Goal: Use online tool/utility

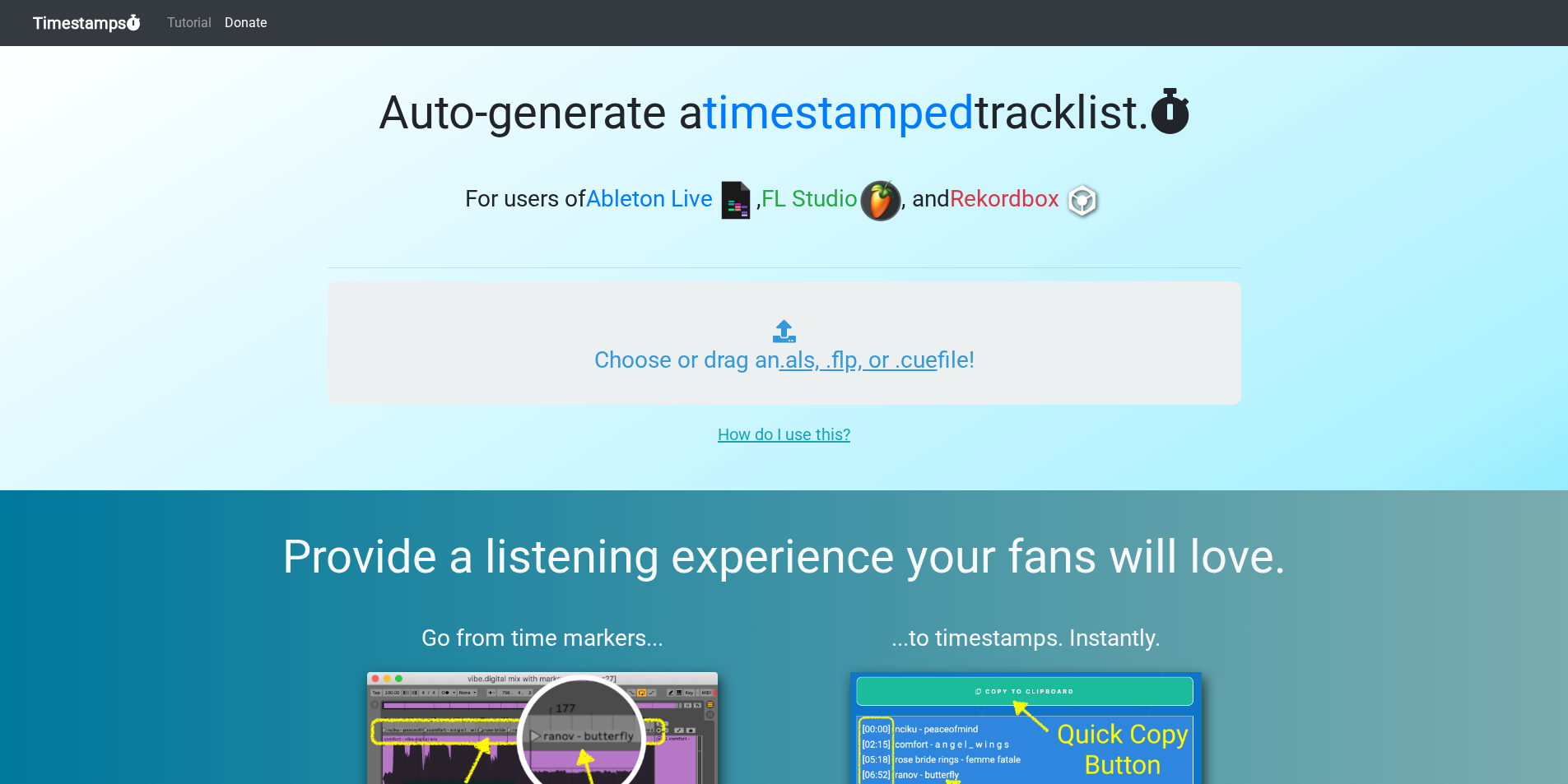
click at [693, 368] on input "Choose or drag an .als, .flp, or .cue file!" at bounding box center [784, 343] width 914 height 123
type input "C:\fakepath\MultiTrack.als"
click at [711, 319] on input "Choose or drag an .als, .flp, or .cue file!" at bounding box center [784, 343] width 914 height 123
type input "C:\fakepath\MultiTrack.als"
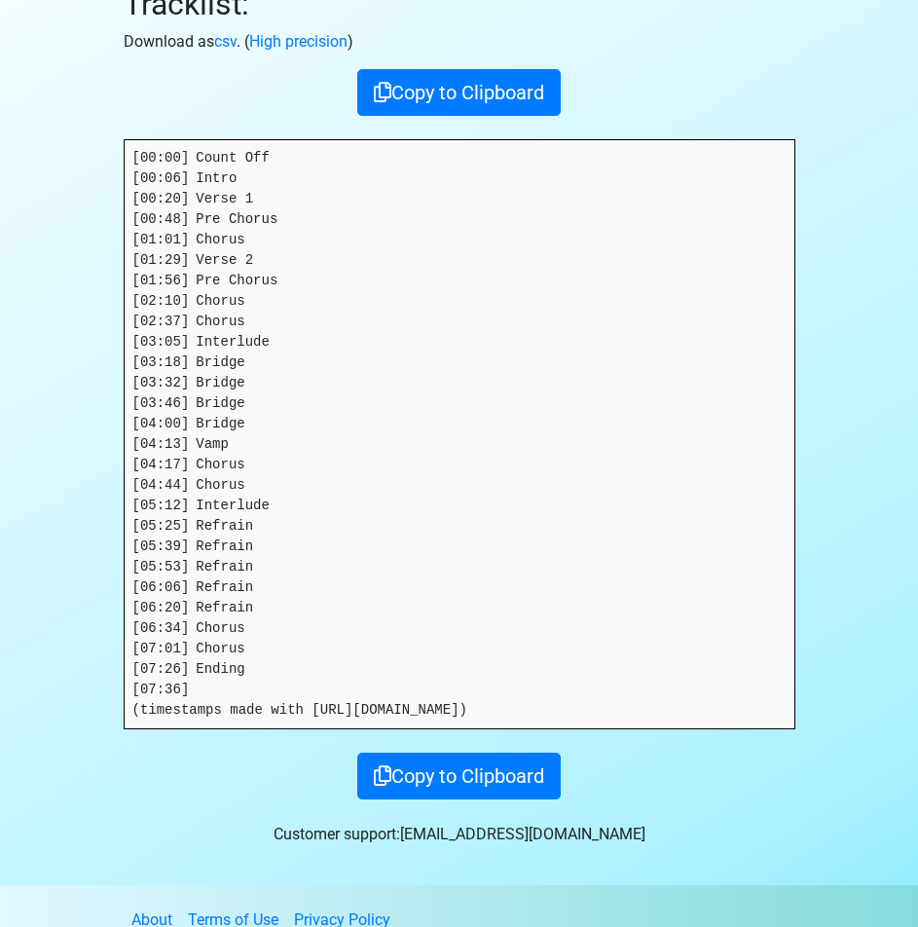
scroll to position [277, 0]
